Goal: Transaction & Acquisition: Purchase product/service

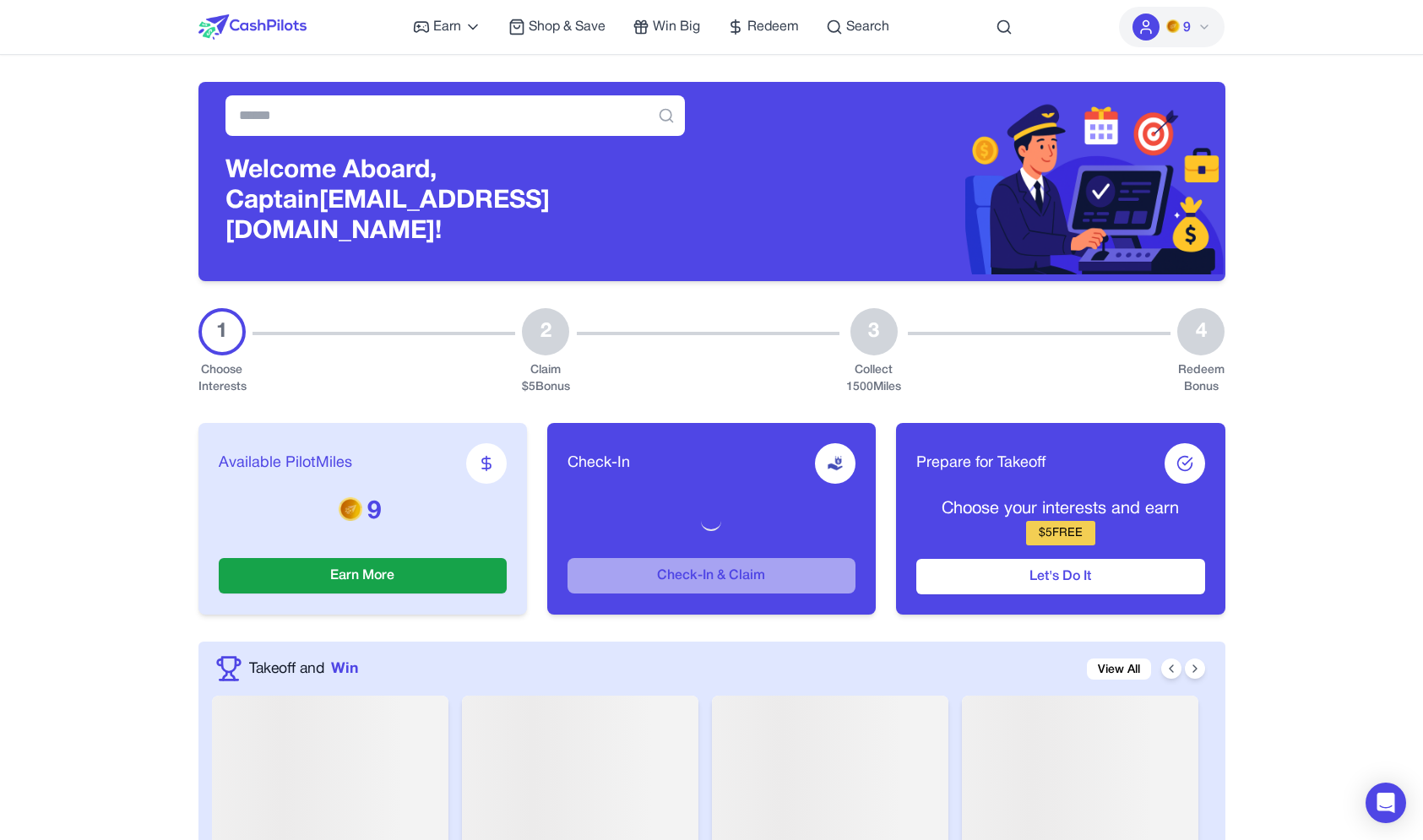
click at [583, 37] on div "Earn Play Games Enjoy fun games and earn Try New App Test new app for rewards T…" at bounding box center [651, 27] width 476 height 54
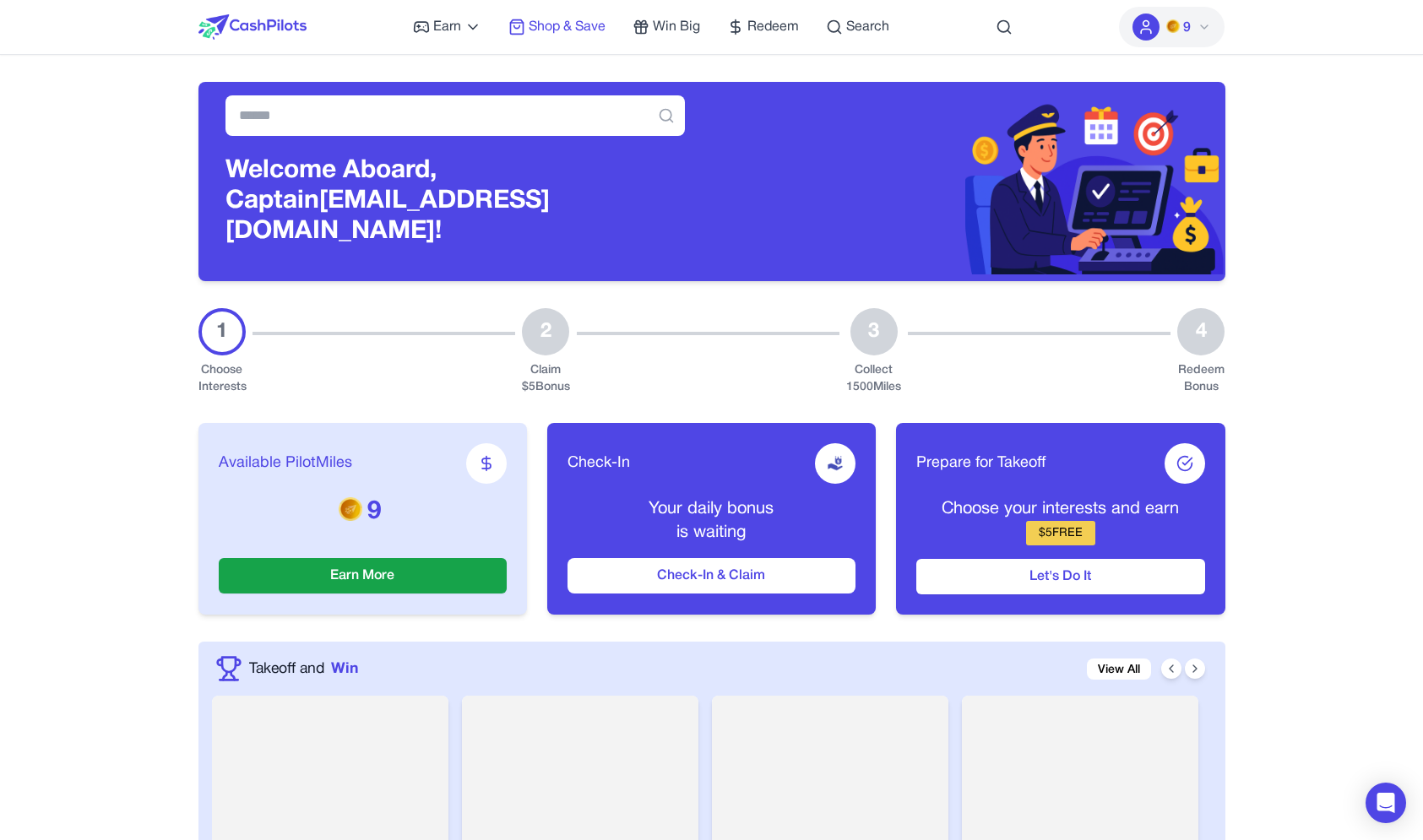
click at [583, 26] on span "Shop & Save" at bounding box center [566, 27] width 77 height 20
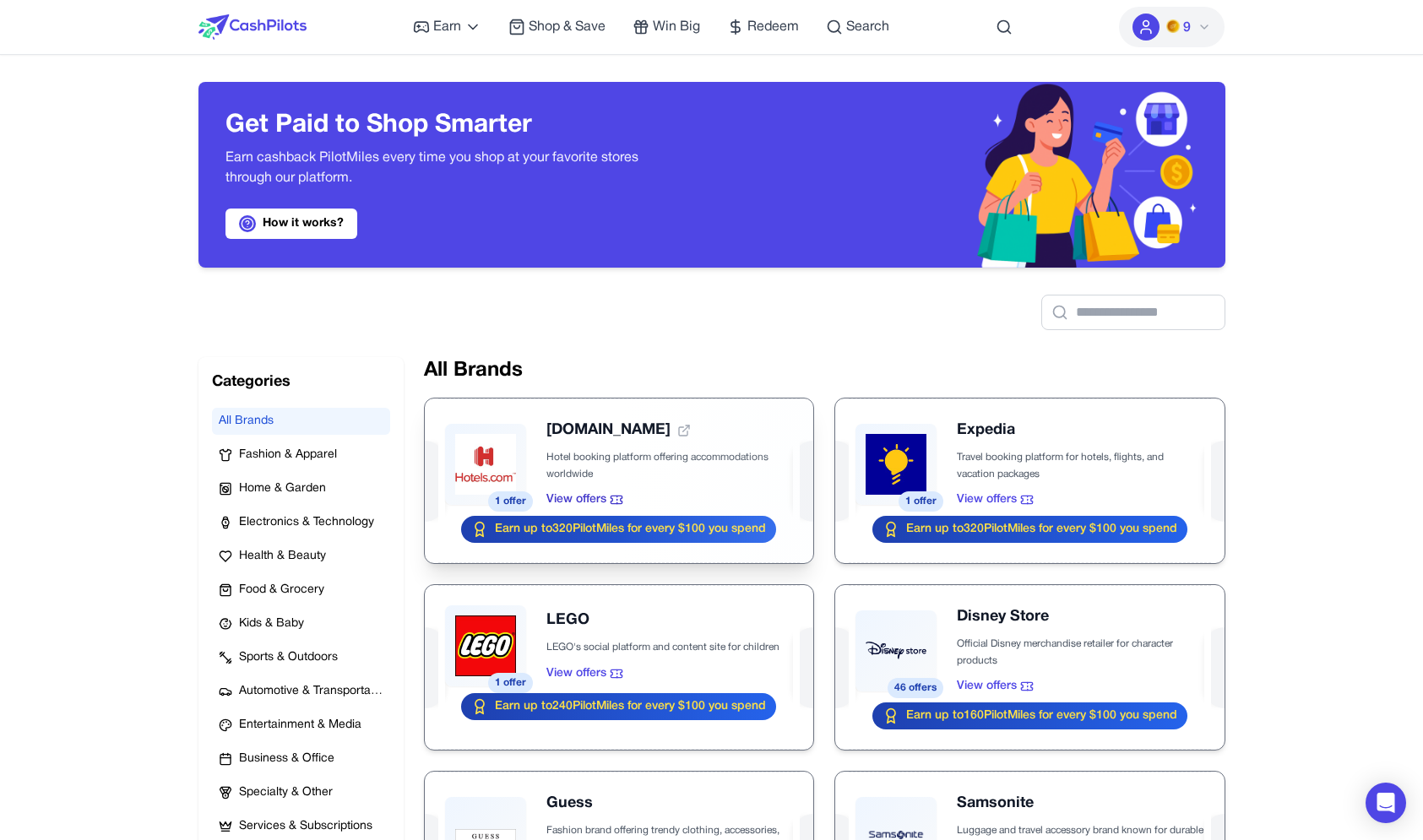
click at [582, 448] on div at bounding box center [619, 481] width 389 height 165
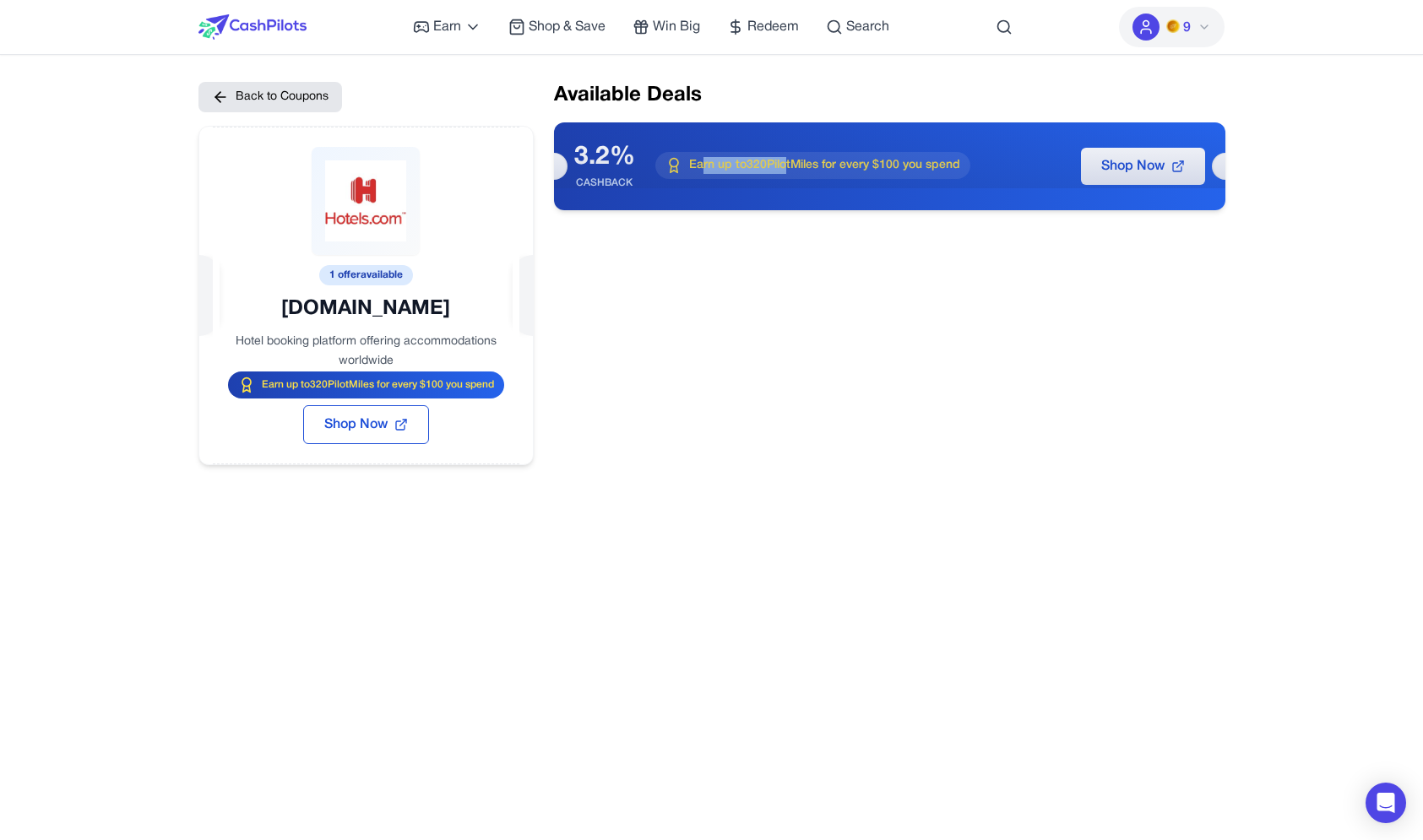
drag, startPoint x: 785, startPoint y: 165, endPoint x: 701, endPoint y: 162, distance: 84.1
click at [701, 162] on span "Earn up to 320 PilotMiles for every $100 you spend" at bounding box center [824, 165] width 271 height 17
drag, startPoint x: 699, startPoint y: 170, endPoint x: 779, endPoint y: 170, distance: 80.0
click at [779, 170] on span "Earn up to 320 PilotMiles for every $100 you spend" at bounding box center [824, 165] width 271 height 17
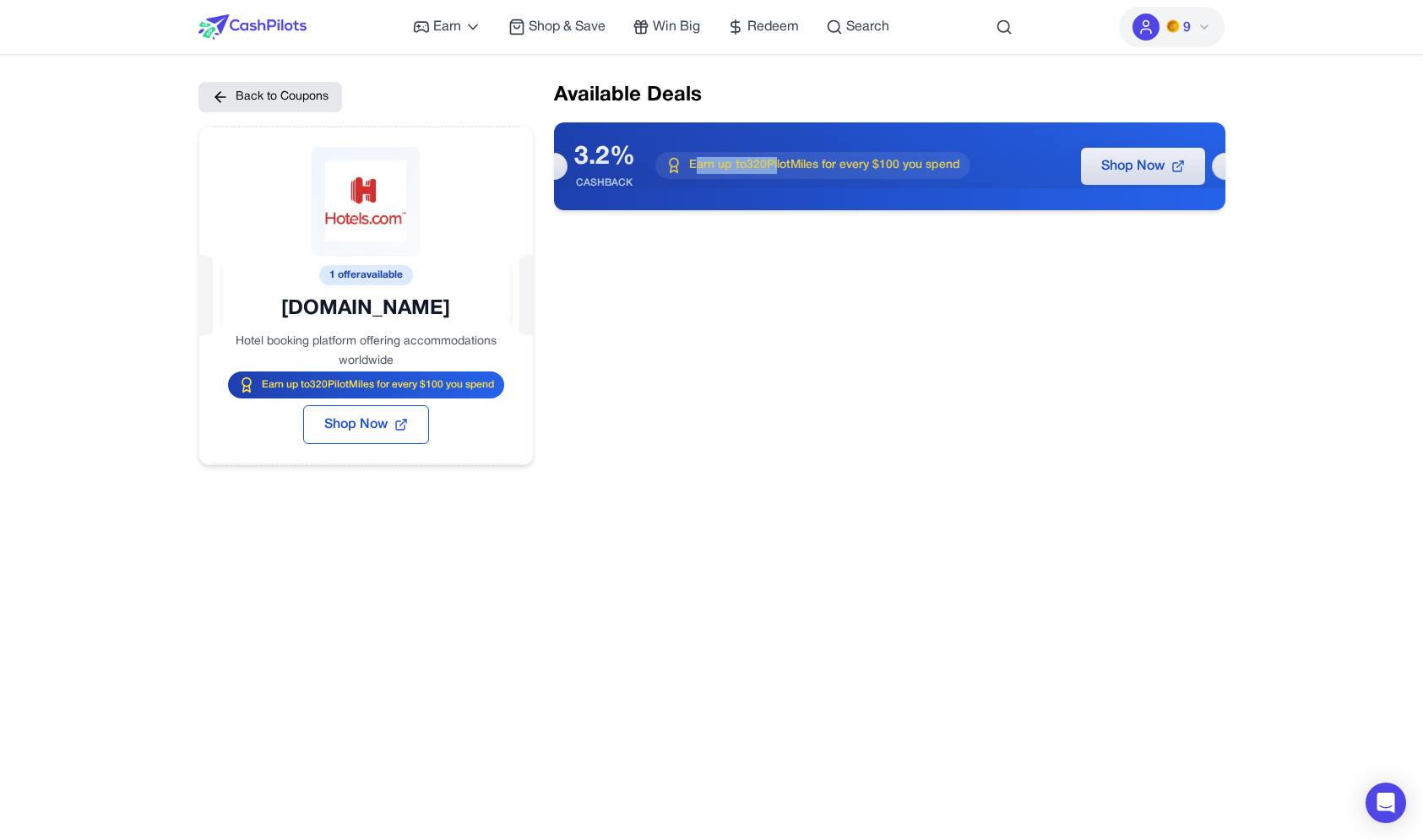
click at [779, 169] on span "Earn up to 320 PilotMiles for every $100 you spend" at bounding box center [824, 165] width 271 height 17
